Goal: Information Seeking & Learning: Learn about a topic

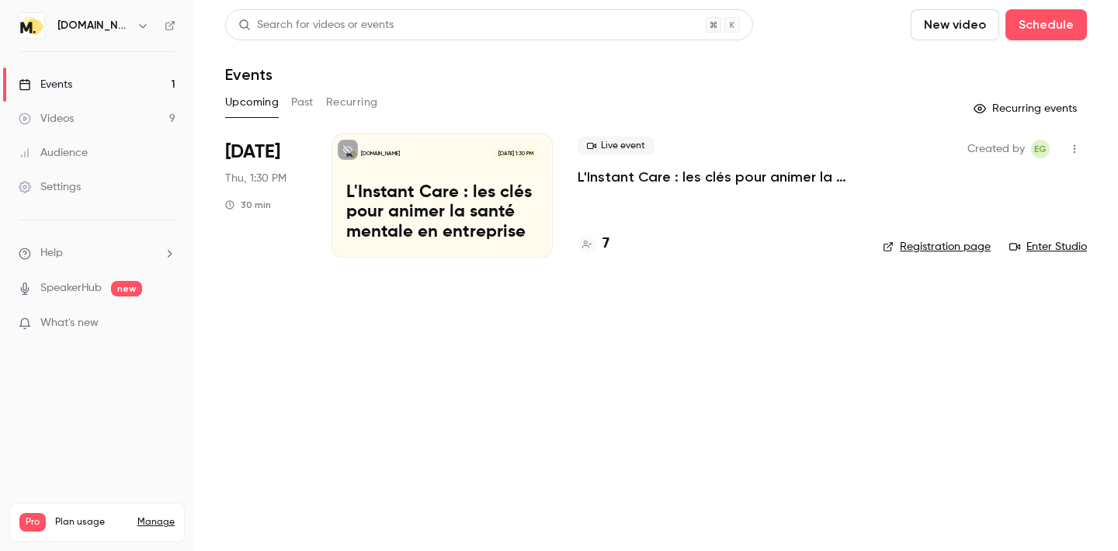
click at [308, 104] on button "Past" at bounding box center [302, 102] width 23 height 25
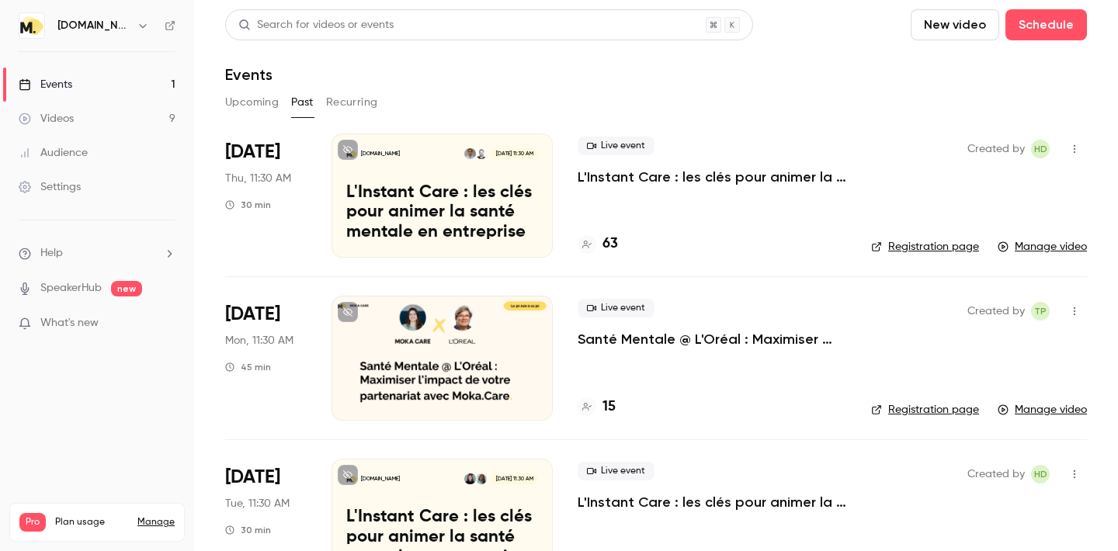
click at [713, 175] on p "L'Instant Care : les clés pour animer la santé mentale en entreprise" at bounding box center [711, 177] width 269 height 19
click at [941, 160] on div "Created by HD Registration page Manage video" at bounding box center [979, 196] width 216 height 124
click at [432, 194] on p "L'Instant Care : les clés pour animer la santé mentale en entreprise" at bounding box center [442, 213] width 192 height 60
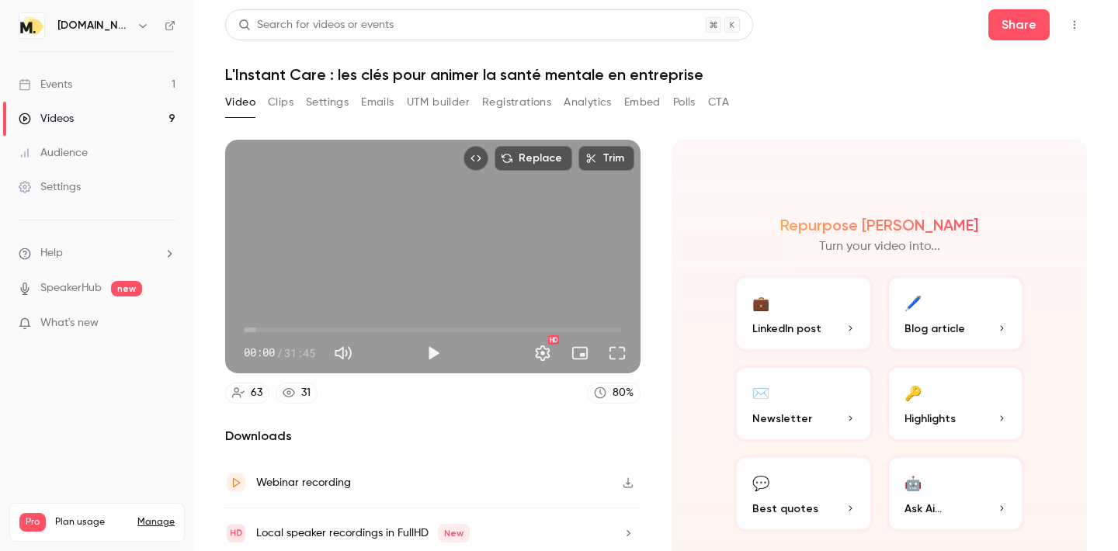
click at [678, 104] on button "Polls" at bounding box center [684, 102] width 23 height 25
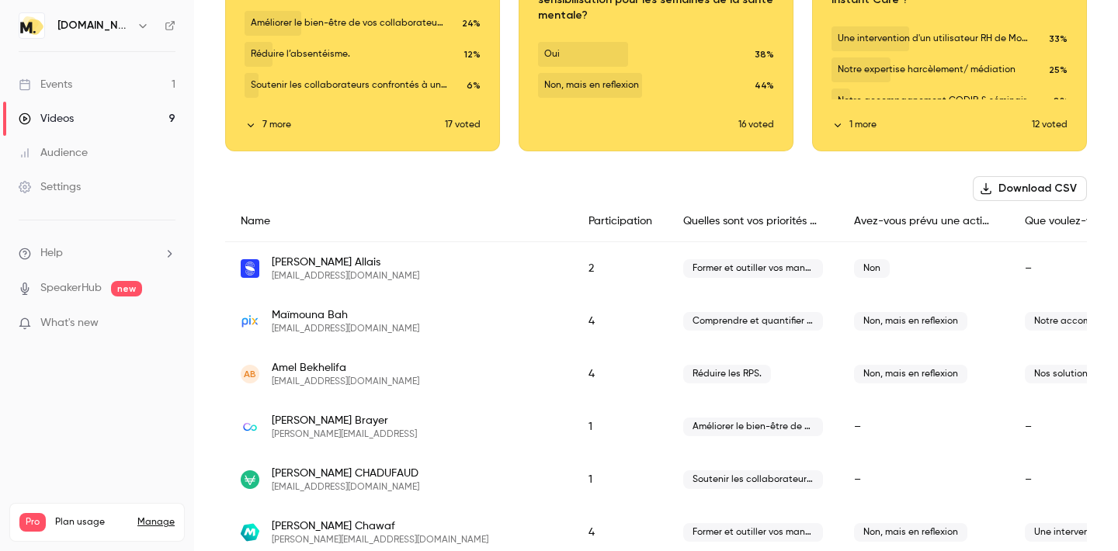
scroll to position [193, 0]
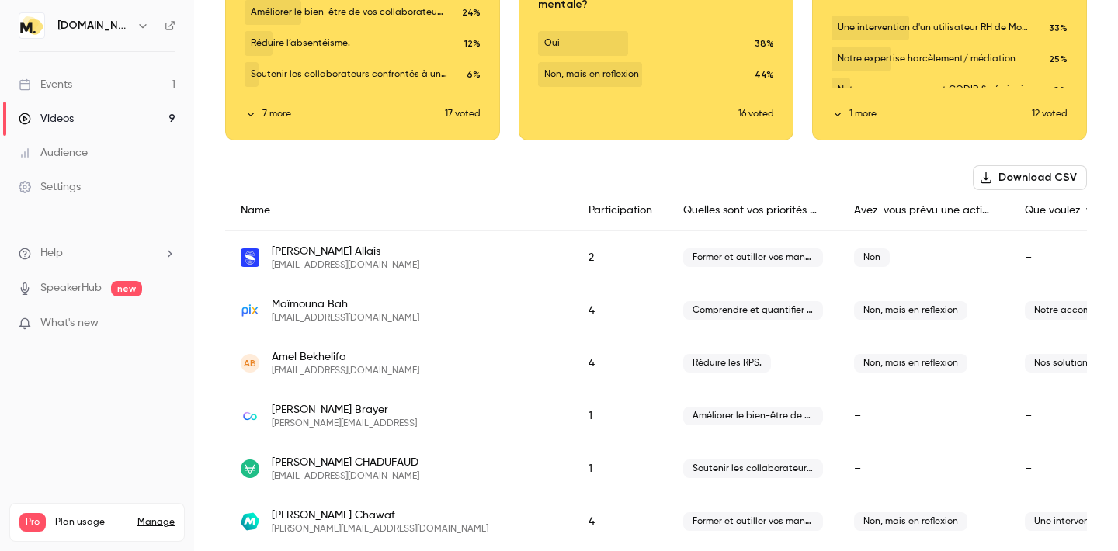
click at [1025, 308] on span "Notre accompagnement CODIR & séminaires" at bounding box center [1095, 310] width 140 height 19
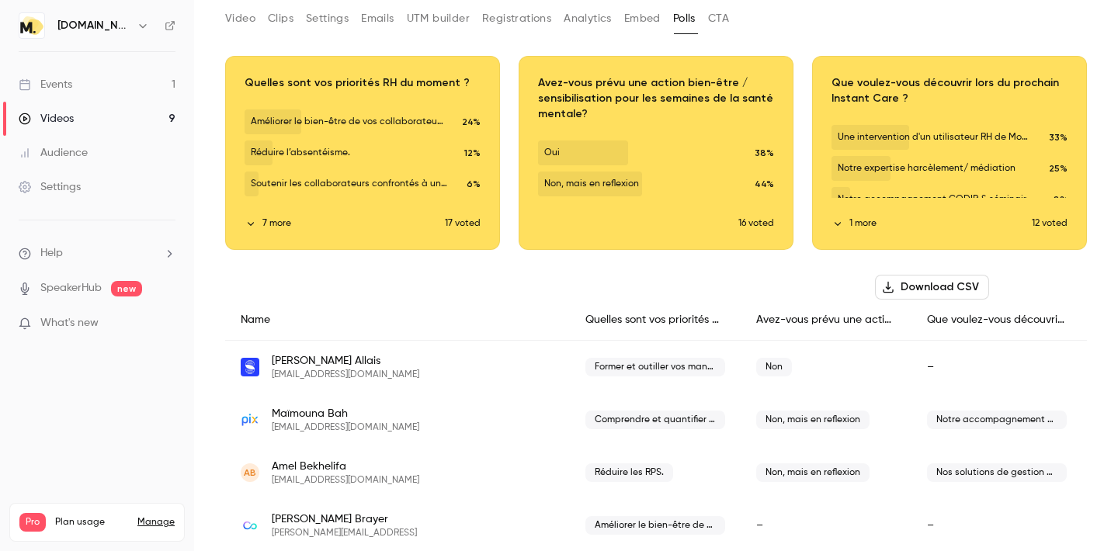
scroll to position [72, 0]
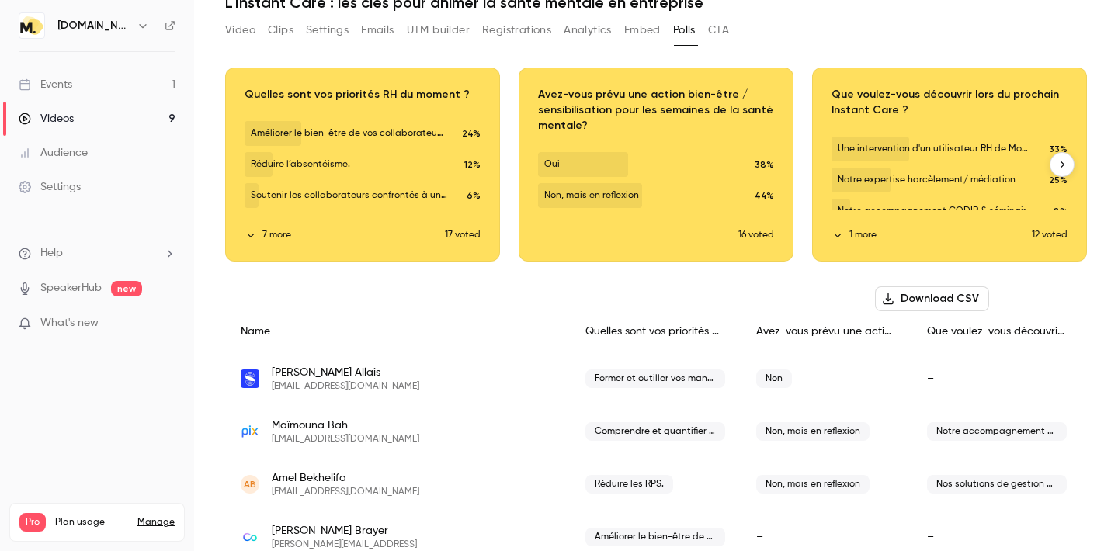
click at [848, 232] on button "1 more" at bounding box center [931, 235] width 200 height 14
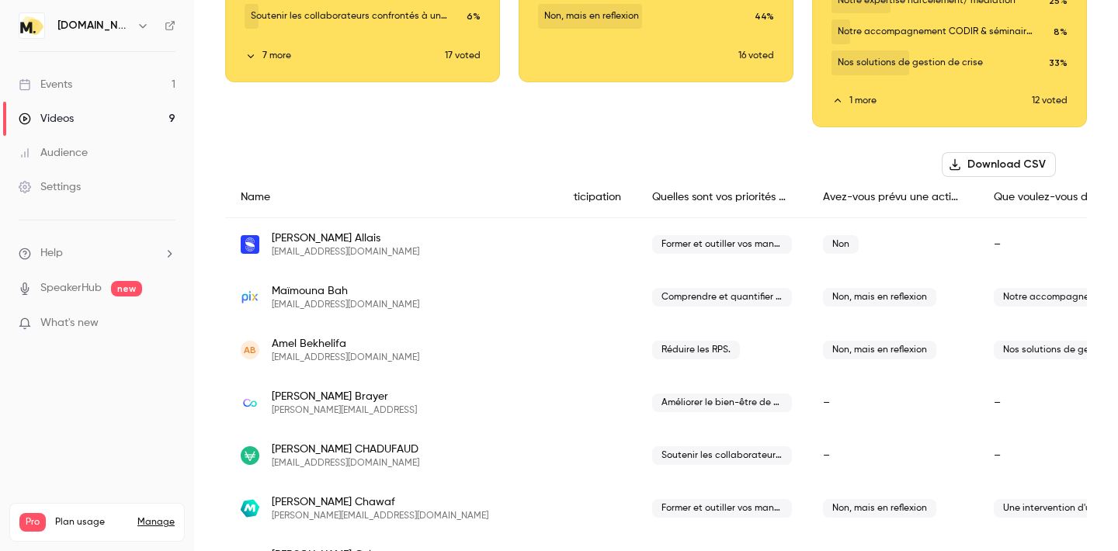
scroll to position [0, 0]
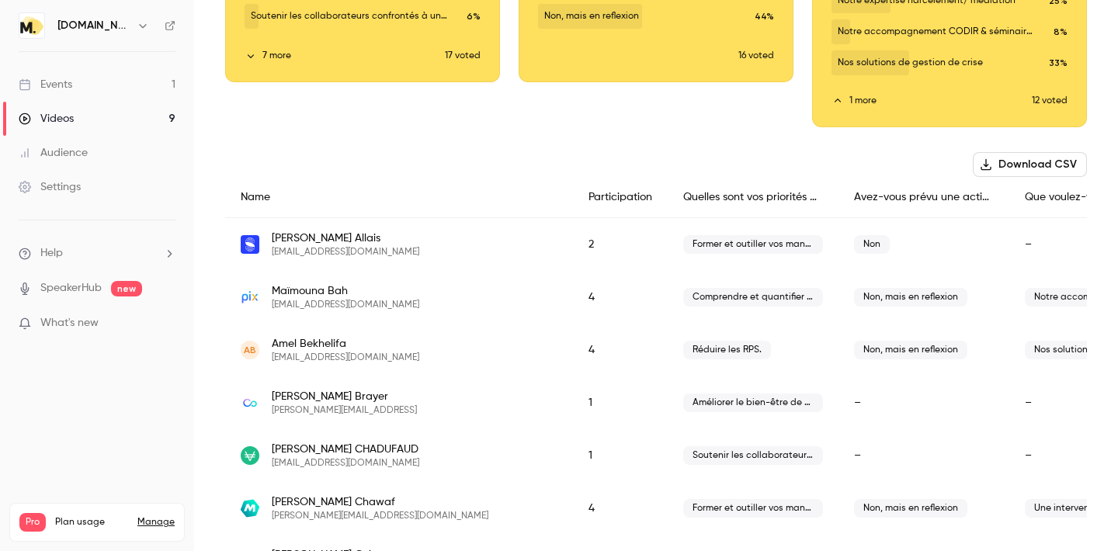
click at [573, 297] on div "4" at bounding box center [620, 297] width 95 height 53
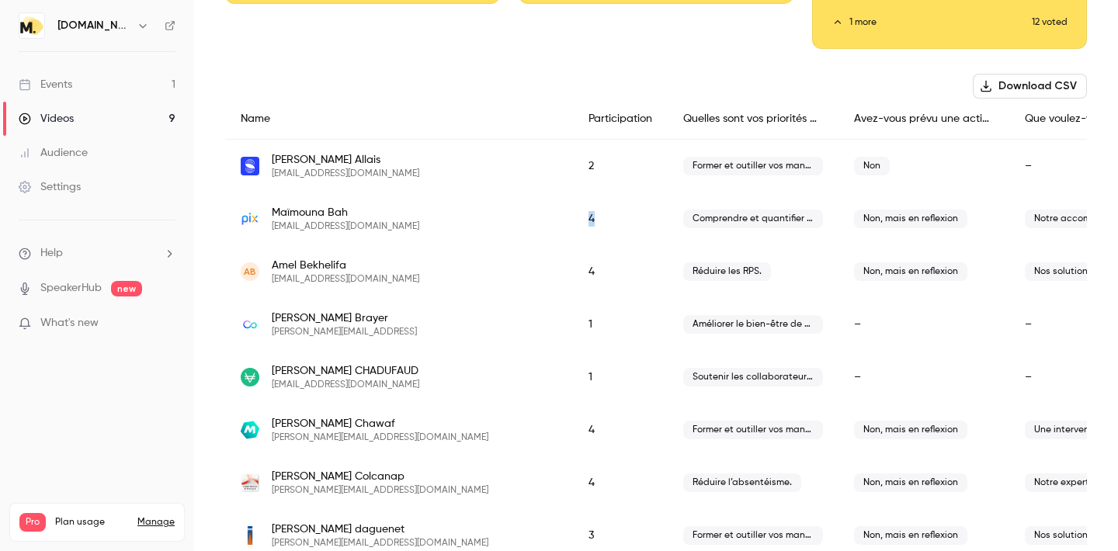
scroll to position [344, 0]
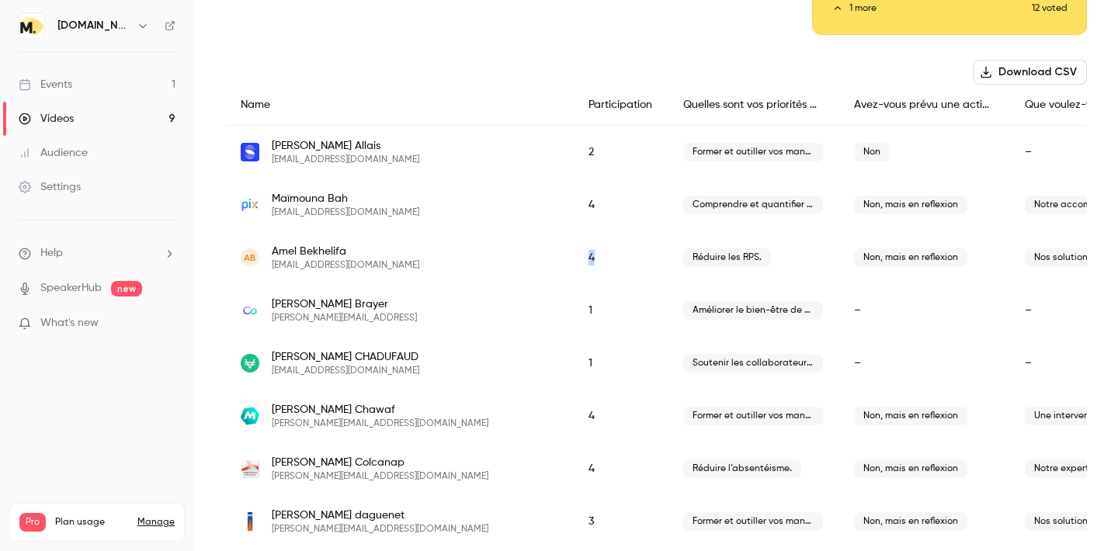
drag, startPoint x: 473, startPoint y: 263, endPoint x: 487, endPoint y: 263, distance: 14.7
click at [573, 263] on div "4" at bounding box center [620, 257] width 95 height 53
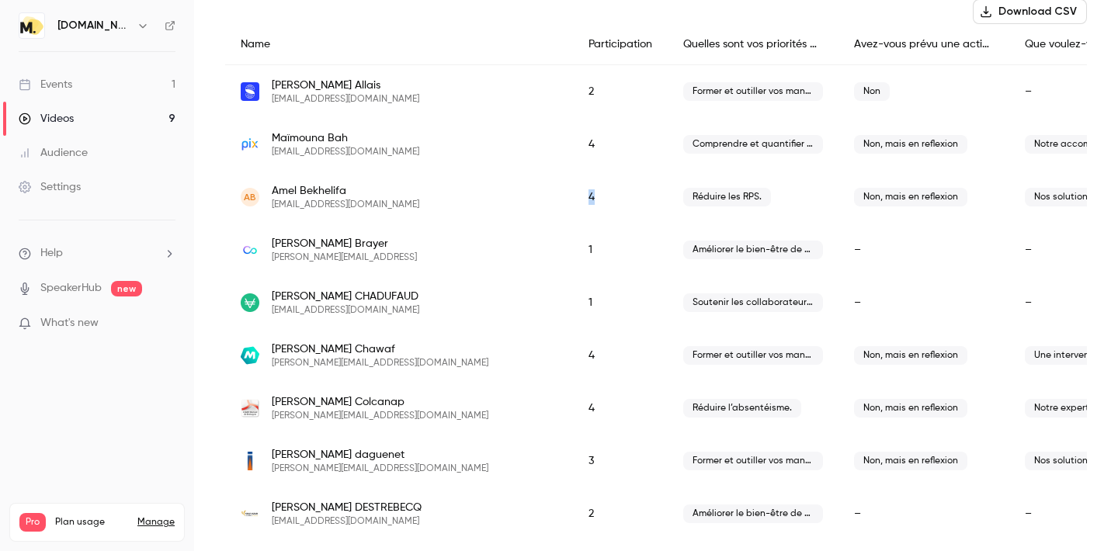
scroll to position [405, 0]
click at [683, 302] on span "Soutenir les collaborateurs confrontés à un contexte spécifique." at bounding box center [753, 302] width 140 height 19
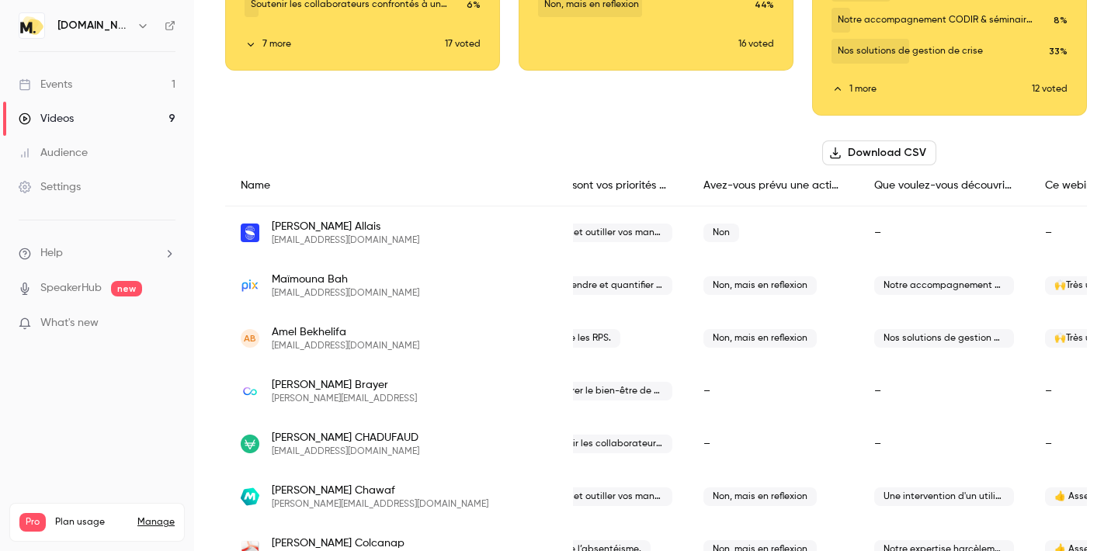
scroll to position [261, 0]
